Goal: Navigation & Orientation: Find specific page/section

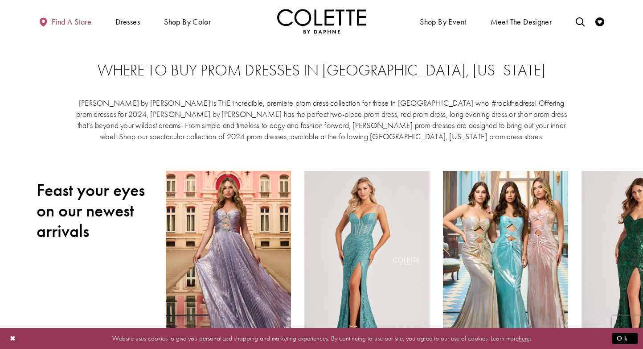
click at [77, 19] on span "Find a store" at bounding box center [72, 21] width 40 height 9
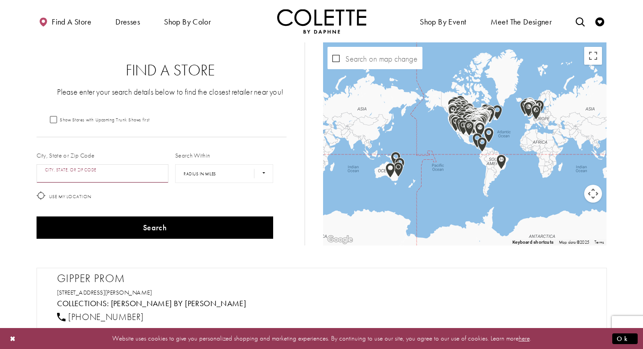
click at [124, 176] on input "City, State, or ZIP Code" at bounding box center [103, 173] width 132 height 19
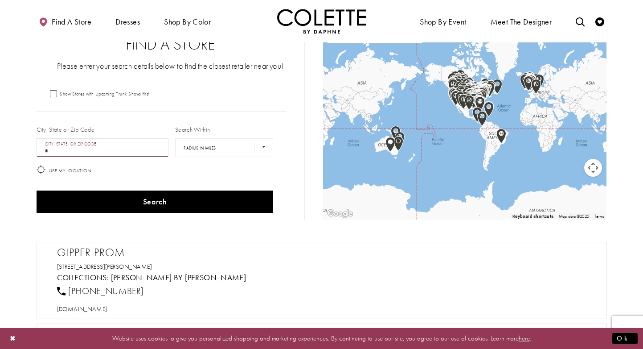
scroll to position [26, 0]
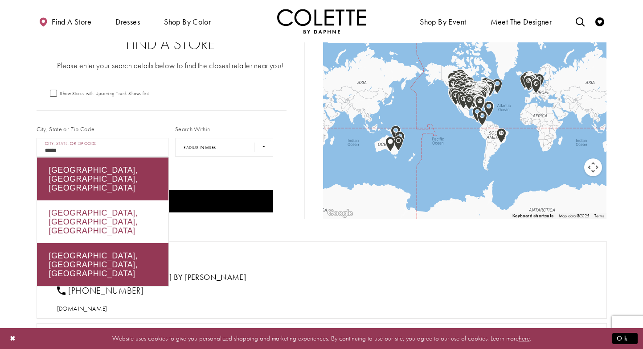
click at [106, 200] on div "Sioux City, IA, USA" at bounding box center [102, 221] width 131 height 43
type input "**********"
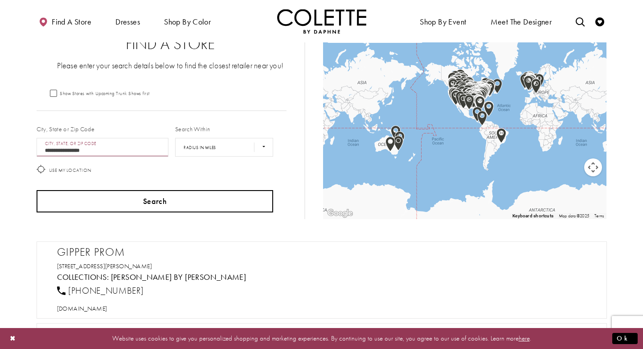
click at [110, 196] on button "Search" at bounding box center [155, 201] width 237 height 22
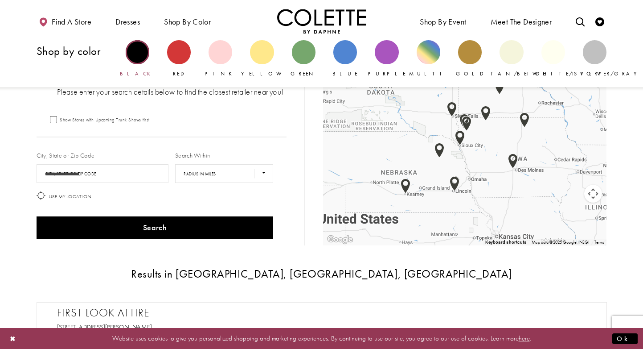
click at [135, 53] on div "Primary block" at bounding box center [138, 52] width 24 height 24
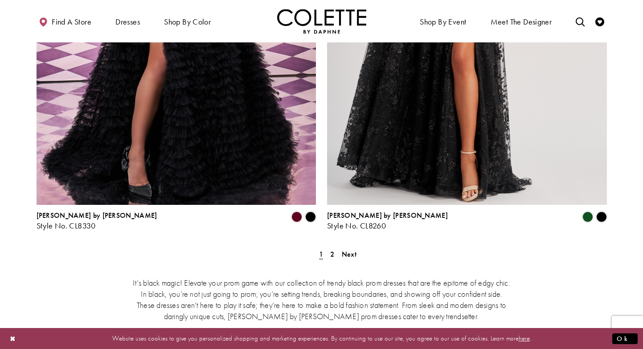
scroll to position [1638, 0]
click at [335, 248] on link "2" at bounding box center [332, 254] width 9 height 13
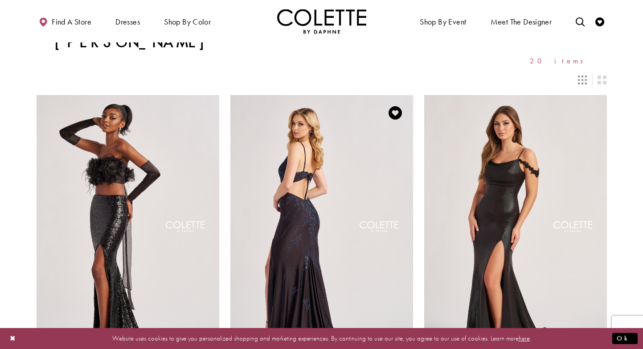
scroll to position [20, 0]
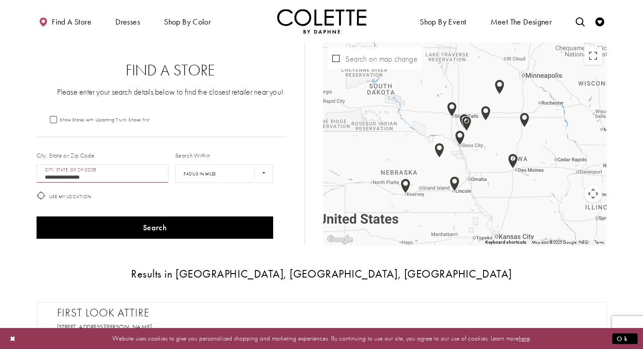
scroll to position [26, 0]
